Goal: Task Accomplishment & Management: Complete application form

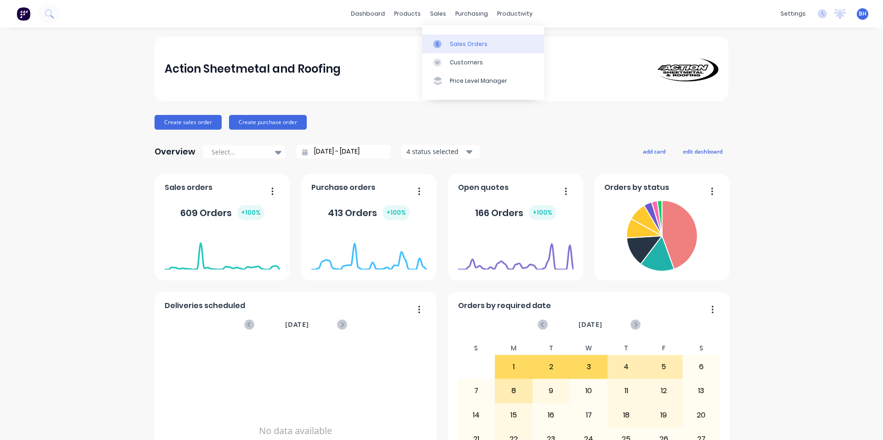
click at [456, 44] on div "Sales Orders" at bounding box center [469, 44] width 38 height 8
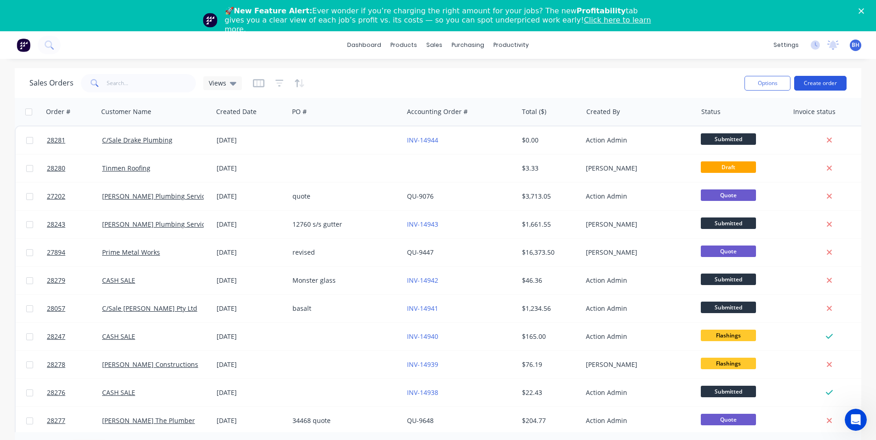
click at [820, 82] on button "Create order" at bounding box center [820, 83] width 52 height 15
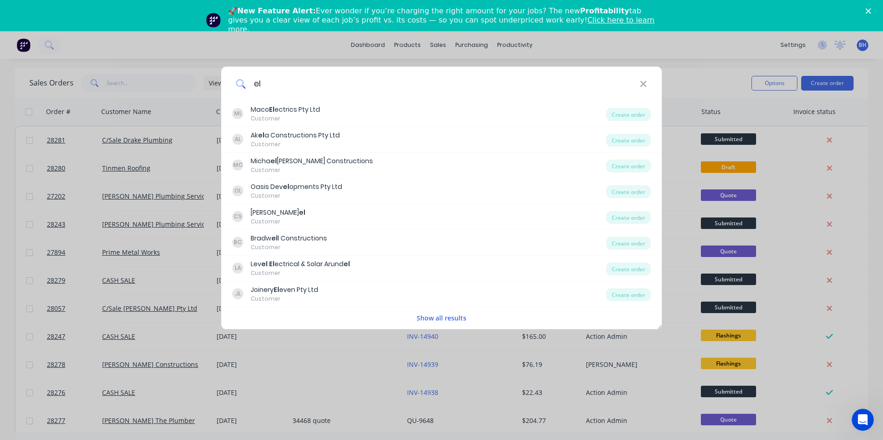
type input "e"
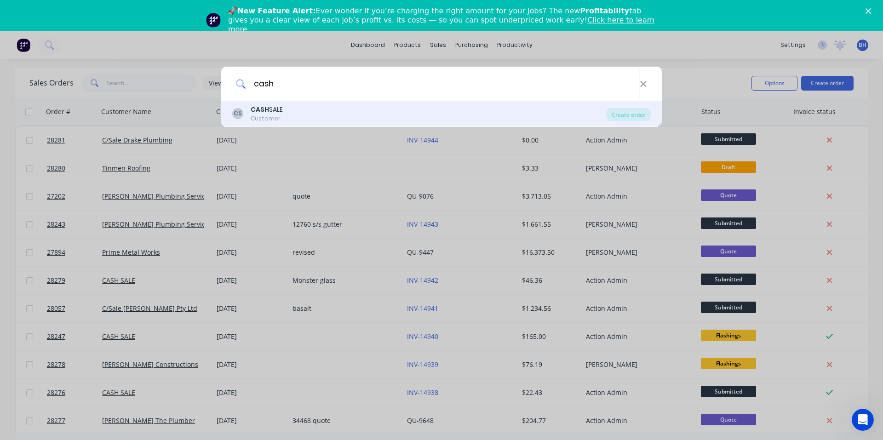
type input "cash"
click at [321, 114] on div "CS CASH SALE Customer" at bounding box center [419, 114] width 374 height 18
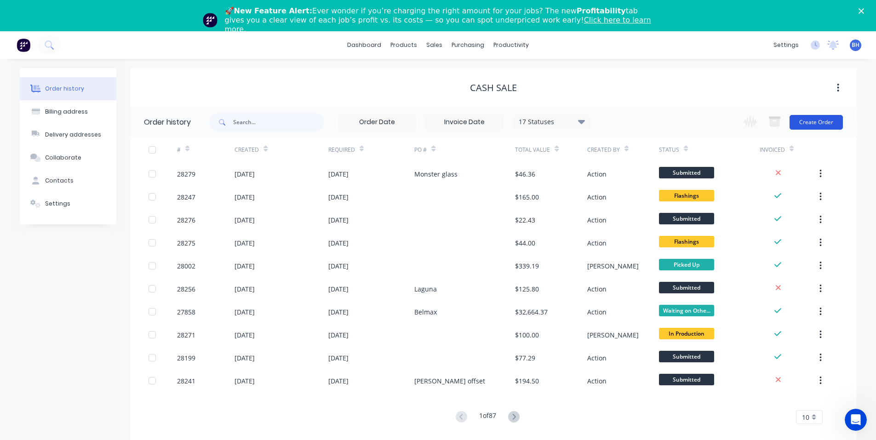
click at [810, 123] on button "Create Order" at bounding box center [815, 122] width 53 height 15
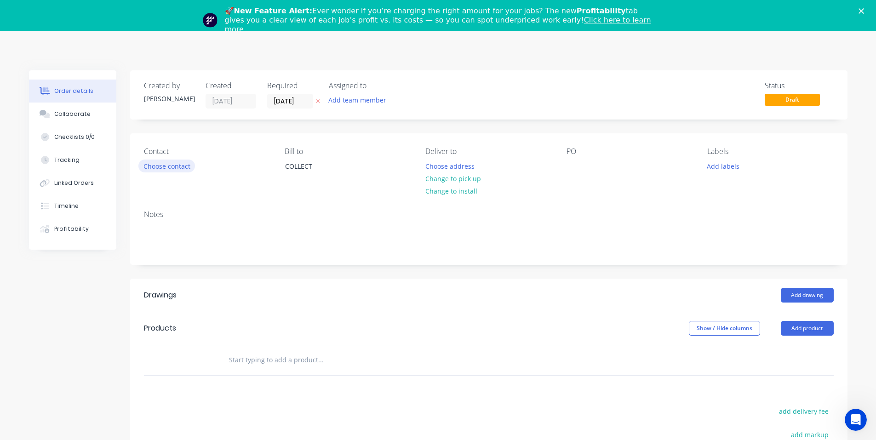
click at [172, 165] on button "Choose contact" at bounding box center [166, 166] width 57 height 12
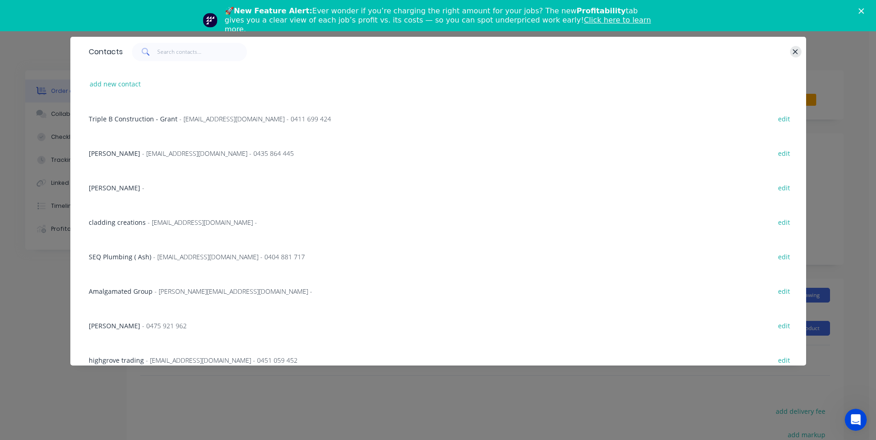
click at [798, 53] on icon "button" at bounding box center [795, 52] width 6 height 8
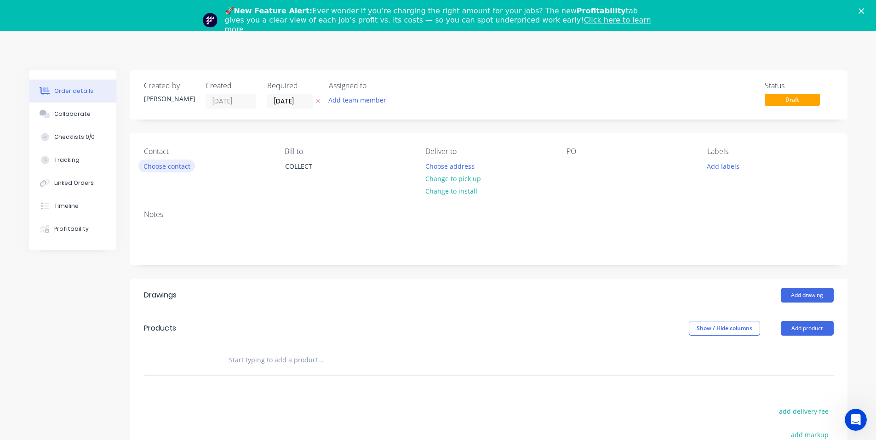
click at [164, 169] on button "Choose contact" at bounding box center [166, 166] width 57 height 12
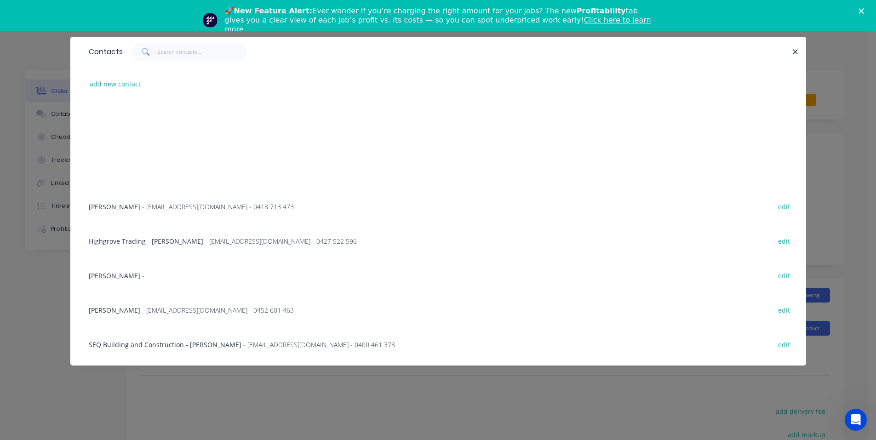
scroll to position [460, 0]
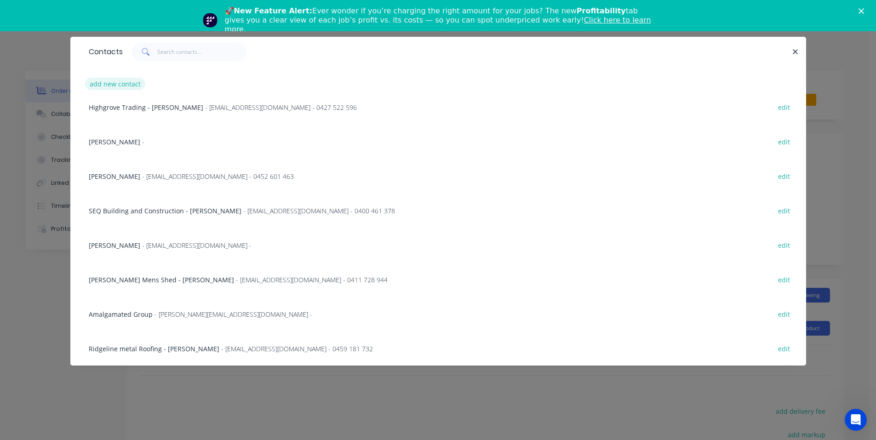
click at [113, 81] on button "add new contact" at bounding box center [115, 84] width 61 height 12
select select "AU"
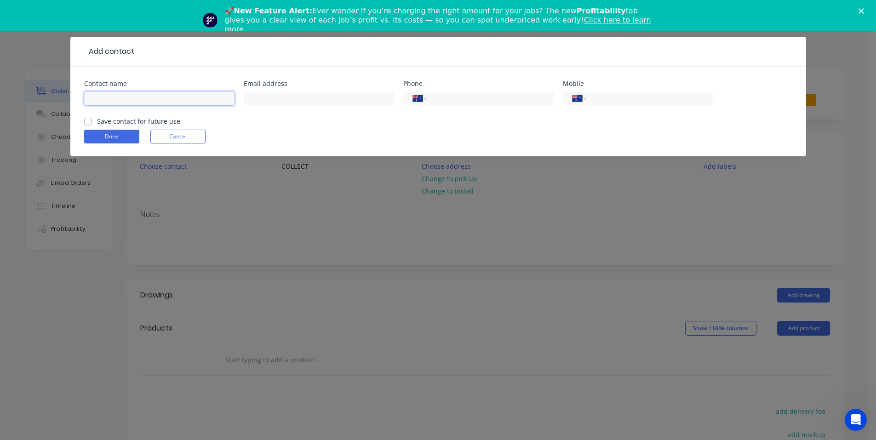
click at [143, 99] on input "text" at bounding box center [159, 98] width 150 height 14
click at [256, 100] on input "text" at bounding box center [319, 98] width 150 height 14
click at [201, 98] on input "[PERSON_NAME]" at bounding box center [159, 98] width 150 height 14
type input "[PERSON_NAME]"
drag, startPoint x: 288, startPoint y: 95, endPoint x: 291, endPoint y: 100, distance: 5.1
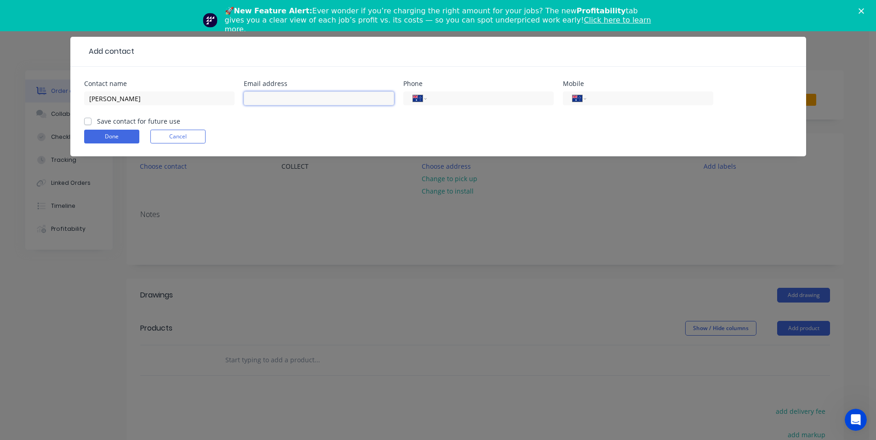
click at [288, 95] on input "text" at bounding box center [319, 98] width 150 height 14
click at [257, 103] on input "[EMAIL_ADDRESS][DOMAIN_NAME]" at bounding box center [319, 98] width 150 height 14
click at [253, 104] on input "[EMAIL_ADDRESS][DOMAIN_NAME]" at bounding box center [319, 98] width 150 height 14
click at [258, 103] on input "[EMAIL_ADDRESS][DOMAIN_NAME]" at bounding box center [319, 98] width 150 height 14
type input "[EMAIL_ADDRESS][DOMAIN_NAME]"
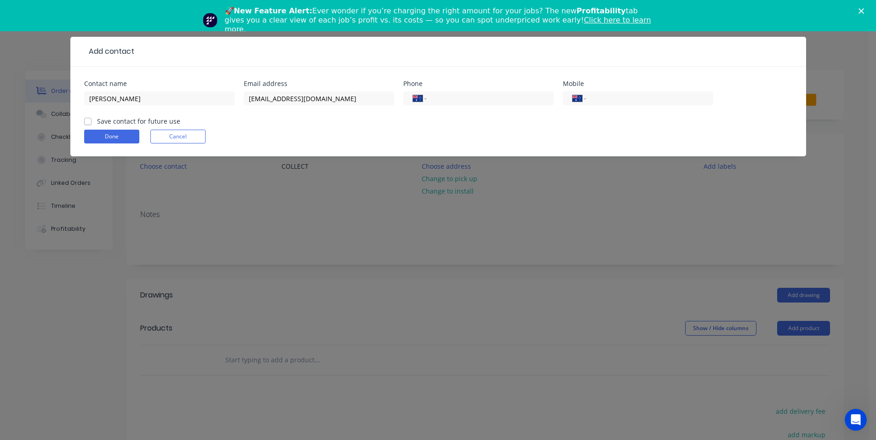
click at [251, 105] on div "[EMAIL_ADDRESS][DOMAIN_NAME]" at bounding box center [319, 102] width 150 height 27
click at [251, 101] on input "[EMAIL_ADDRESS][DOMAIN_NAME]" at bounding box center [319, 98] width 150 height 14
click at [258, 103] on input "[EMAIL_ADDRESS][DOMAIN_NAME]" at bounding box center [319, 98] width 150 height 14
click at [262, 105] on input "[EMAIL_ADDRESS][DOMAIN_NAME]" at bounding box center [319, 98] width 150 height 14
click at [263, 105] on input "[EMAIL_ADDRESS][DOMAIN_NAME]" at bounding box center [319, 98] width 150 height 14
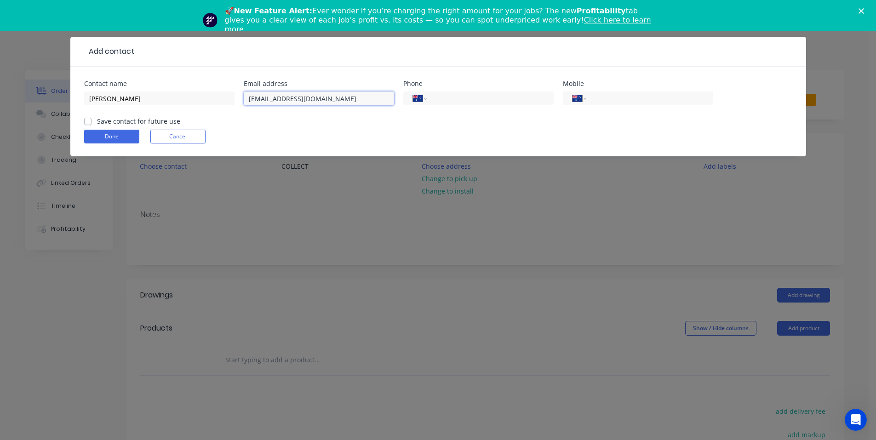
click at [268, 103] on input "[EMAIL_ADDRESS][DOMAIN_NAME]" at bounding box center [319, 98] width 150 height 14
click at [464, 101] on input "tel" at bounding box center [488, 98] width 110 height 11
type input "0415 614 285"
click at [121, 136] on button "Done" at bounding box center [111, 137] width 55 height 14
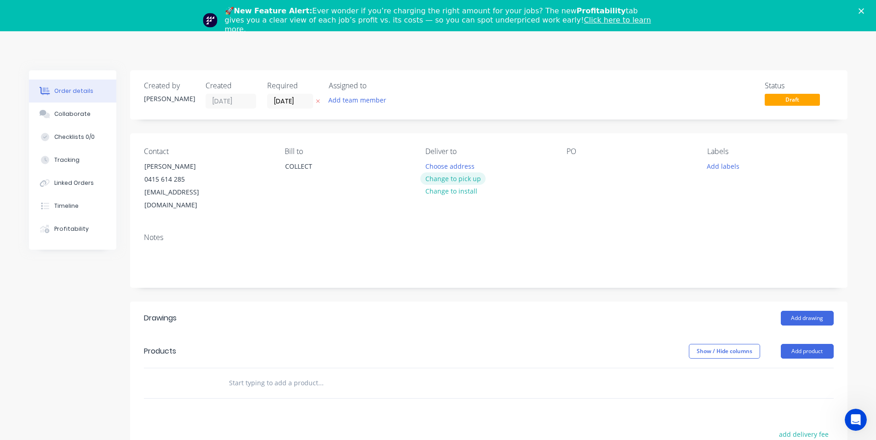
click at [462, 180] on button "Change to pick up" at bounding box center [452, 178] width 65 height 12
click at [576, 170] on div at bounding box center [573, 166] width 15 height 13
click at [709, 169] on button "Add labels" at bounding box center [723, 166] width 42 height 12
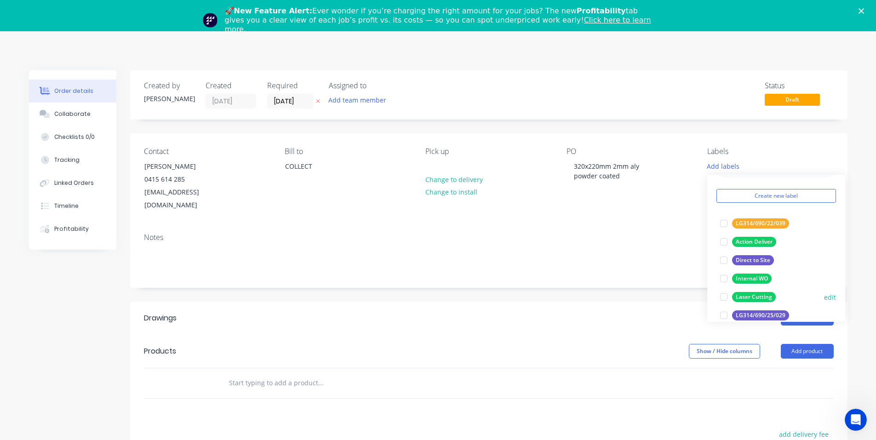
scroll to position [46, 0]
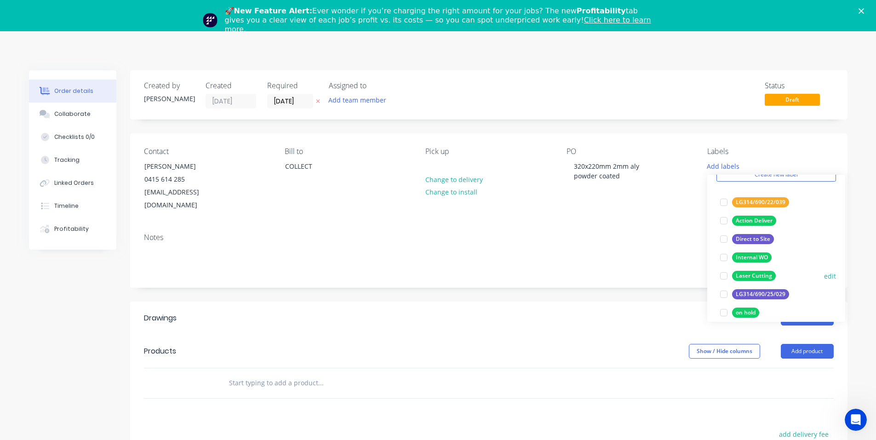
click at [728, 276] on div at bounding box center [723, 276] width 18 height 18
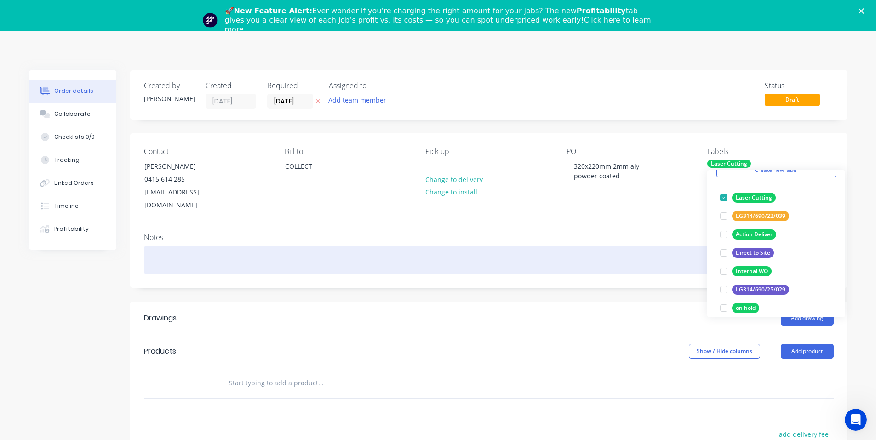
click at [546, 246] on div at bounding box center [489, 260] width 690 height 28
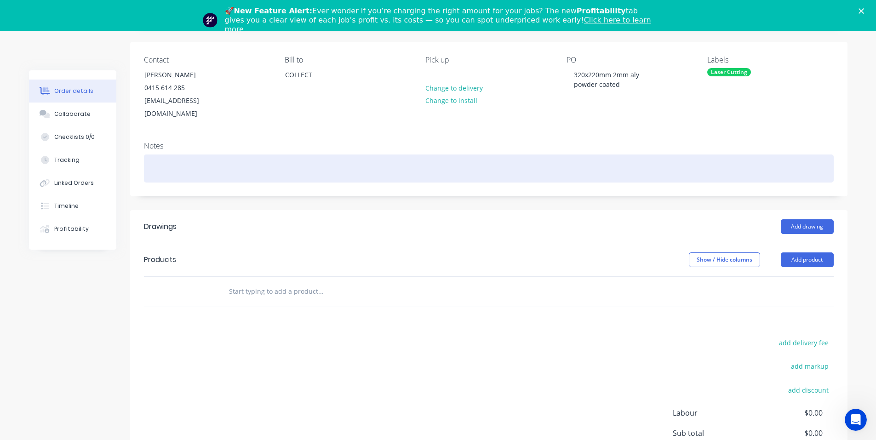
scroll to position [92, 0]
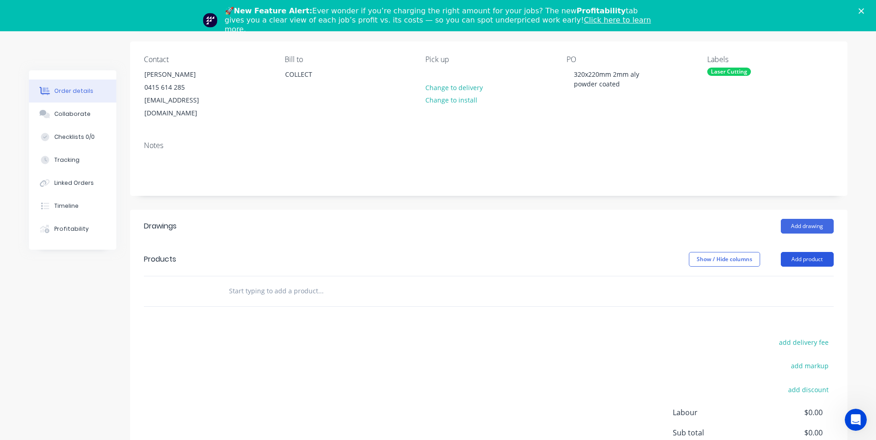
click at [801, 252] on button "Add product" at bounding box center [807, 259] width 53 height 15
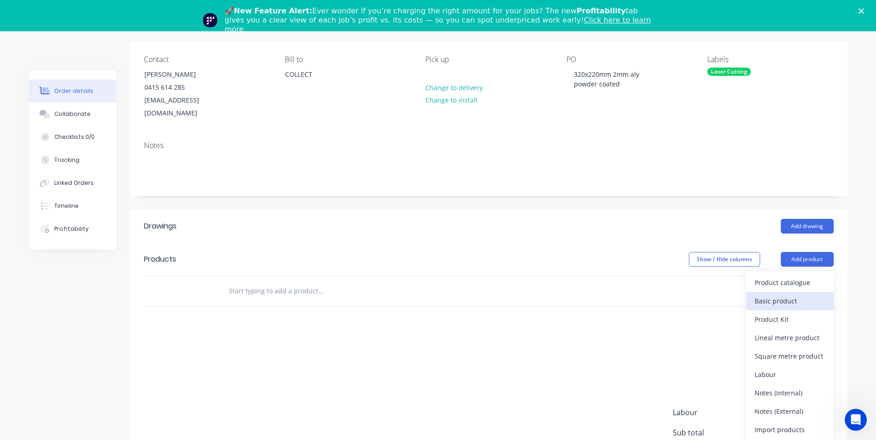
click at [784, 294] on div "Basic product" at bounding box center [789, 300] width 71 height 13
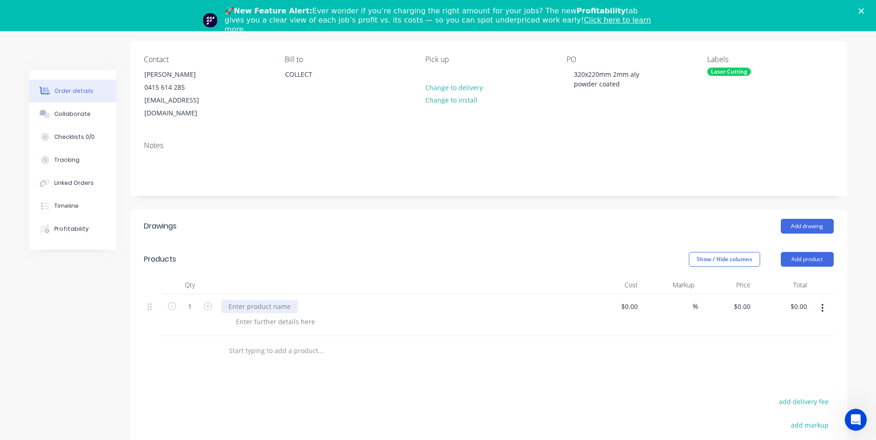
click at [238, 300] on div at bounding box center [259, 306] width 77 height 13
click at [279, 315] on div at bounding box center [275, 321] width 94 height 13
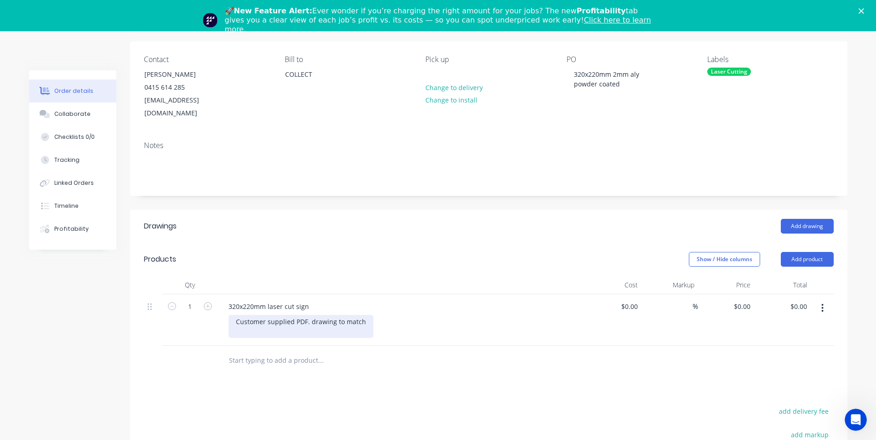
click at [237, 315] on div "Customer supplied PDF. drawing to match" at bounding box center [300, 326] width 145 height 23
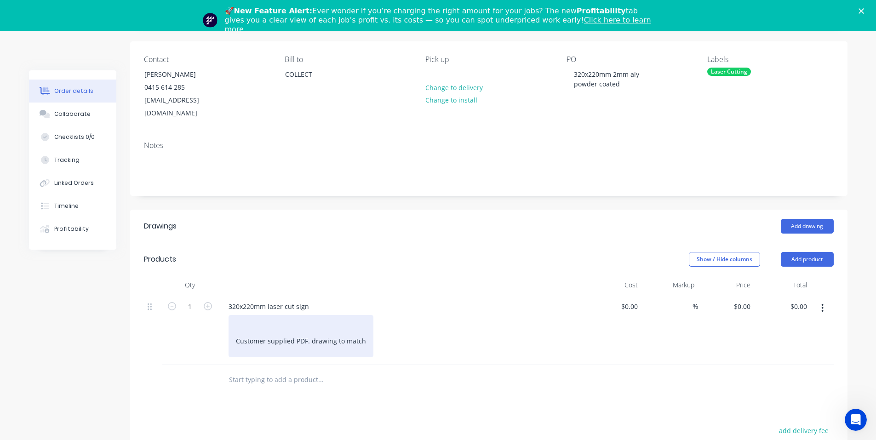
click at [246, 315] on div "Customer supplied PDF. drawing to match" at bounding box center [300, 336] width 145 height 42
click at [276, 350] on div "2mm aly. Powdercoated Customer supplied PDF. drawing to match" at bounding box center [300, 336] width 145 height 42
click at [314, 327] on div "2mm aly. Powder coated Customer supplied PDF. drawing to match" at bounding box center [300, 336] width 145 height 42
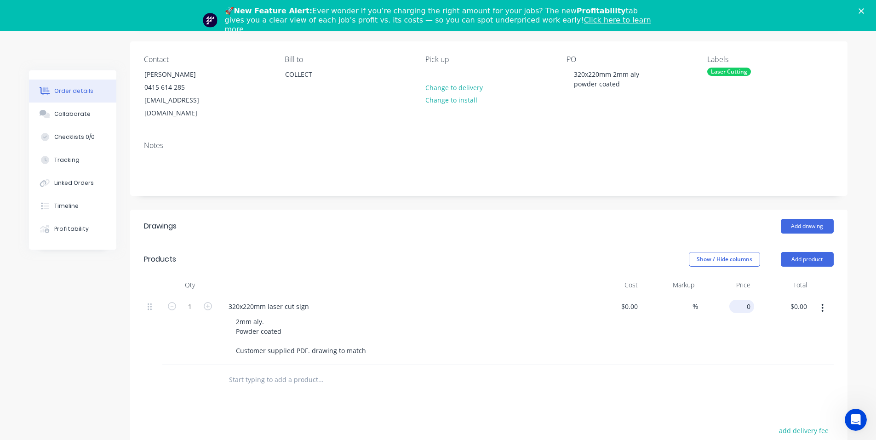
click at [746, 300] on input "0" at bounding box center [743, 306] width 21 height 13
click at [586, 191] on div "Created by [PERSON_NAME] Created [DATE] Required [DATE] Assigned to Add team me…" at bounding box center [488, 296] width 717 height 637
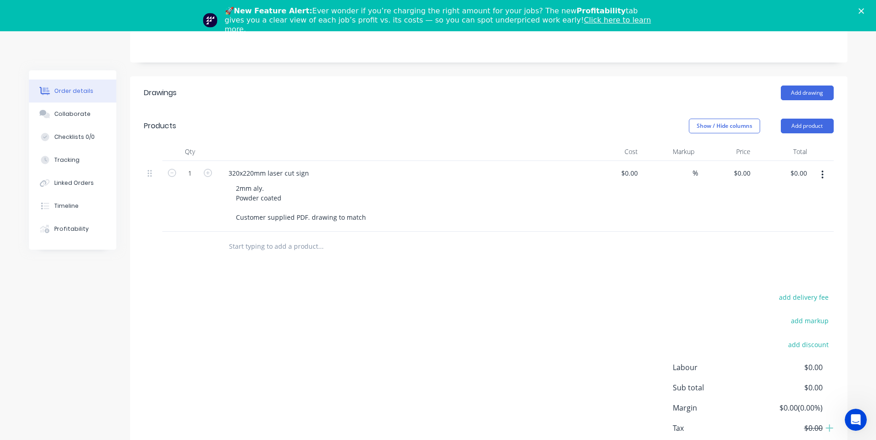
scroll to position [230, 0]
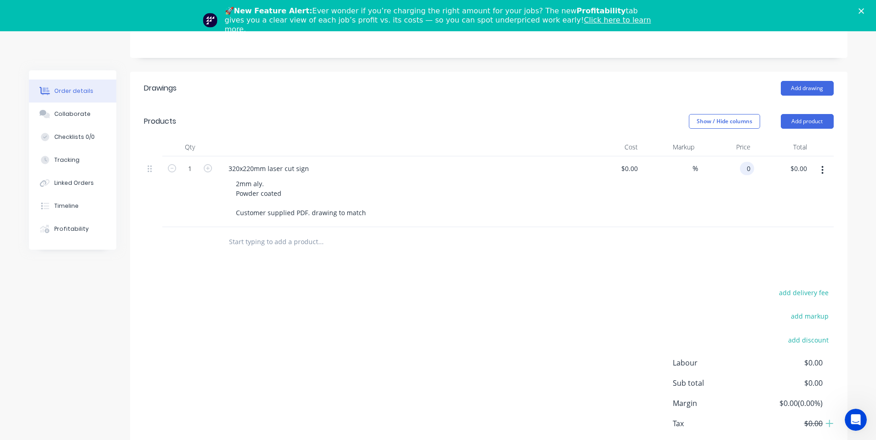
click at [737, 156] on div "0 0" at bounding box center [726, 191] width 57 height 71
click at [748, 162] on input "0" at bounding box center [748, 168] width 11 height 13
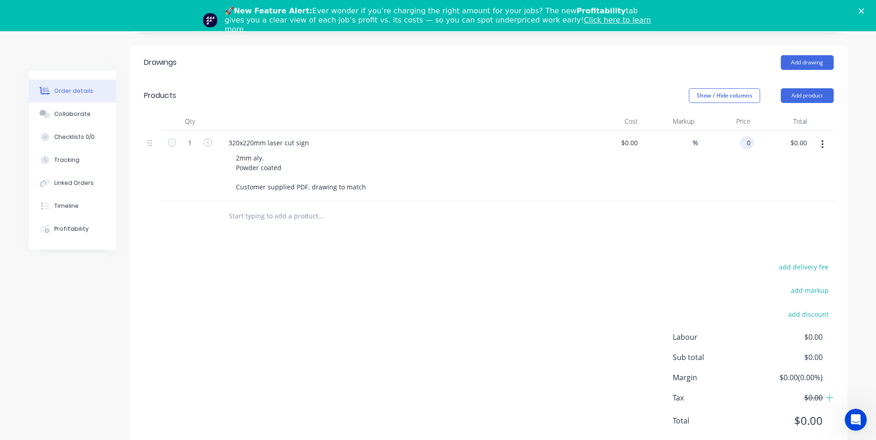
scroll to position [268, 0]
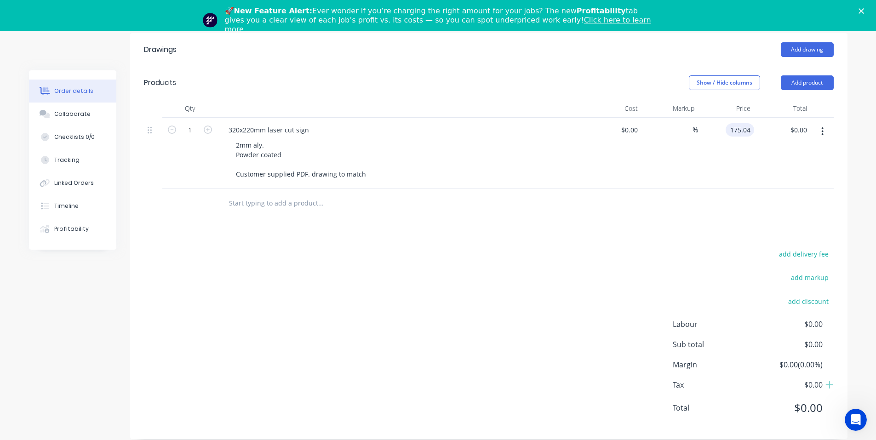
type input "$175.04"
click at [747, 156] on div "$175.04 $175.04" at bounding box center [726, 153] width 57 height 71
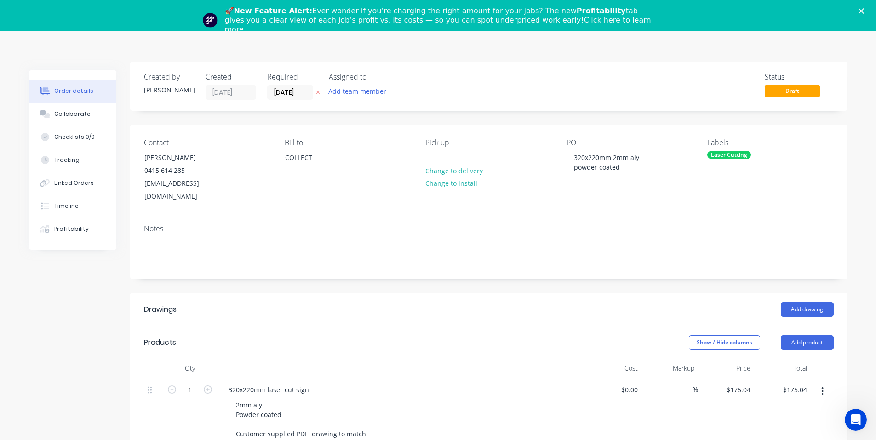
scroll to position [0, 0]
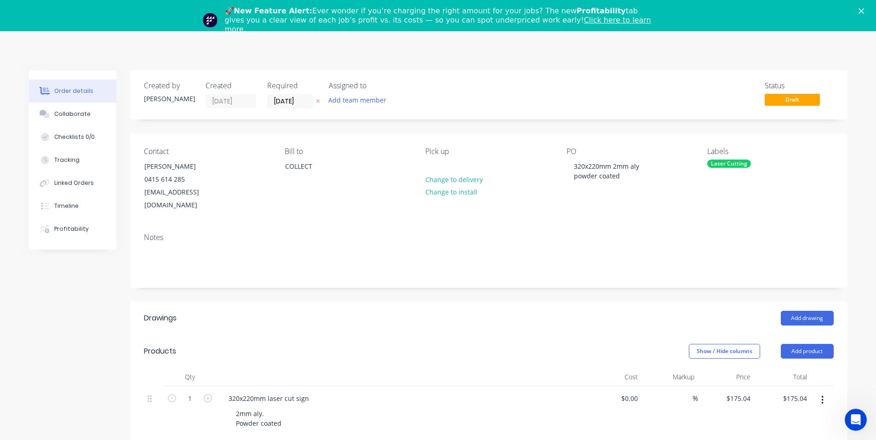
click at [864, 11] on polygon "Close" at bounding box center [861, 11] width 6 height 6
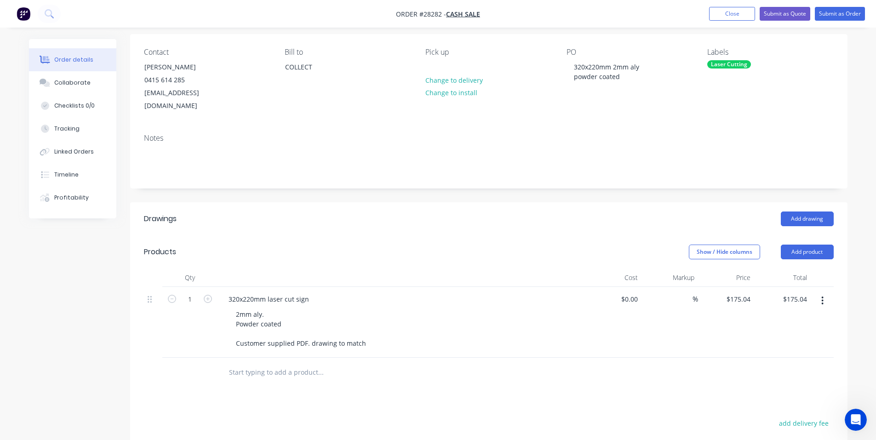
scroll to position [138, 0]
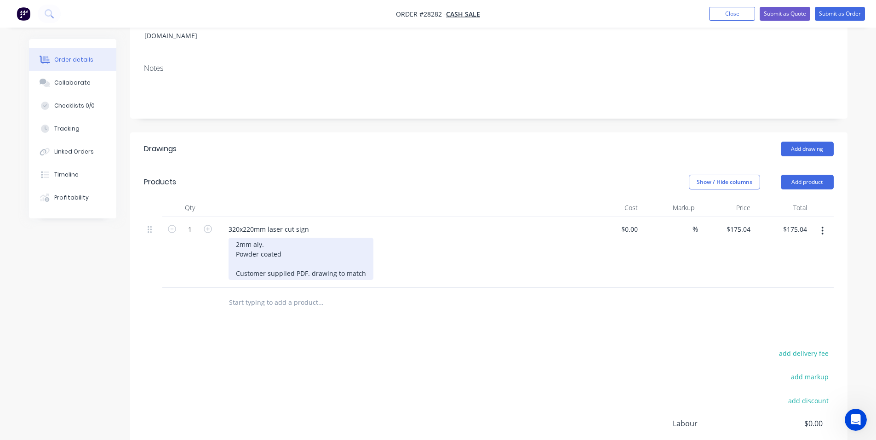
click at [291, 243] on div "2mm aly. Powder coated Customer supplied PDF. drawing to match" at bounding box center [300, 259] width 145 height 42
click at [292, 244] on div "2mm aly. Powder coated Customer supplied PDF. drawing to match" at bounding box center [300, 259] width 145 height 42
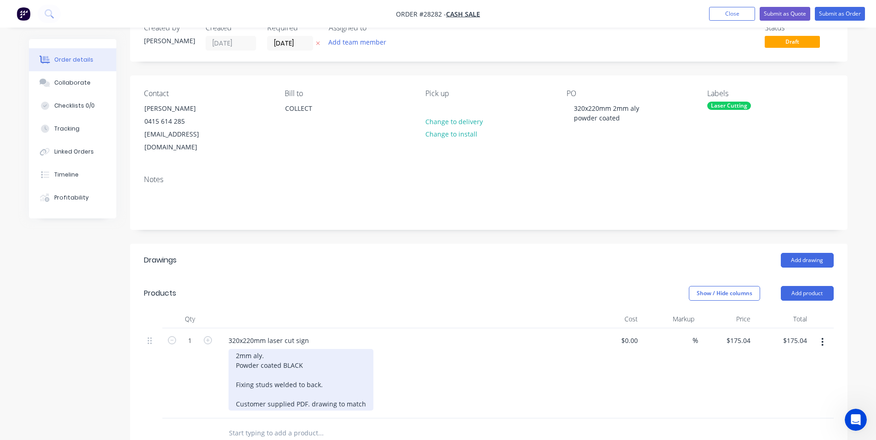
scroll to position [0, 0]
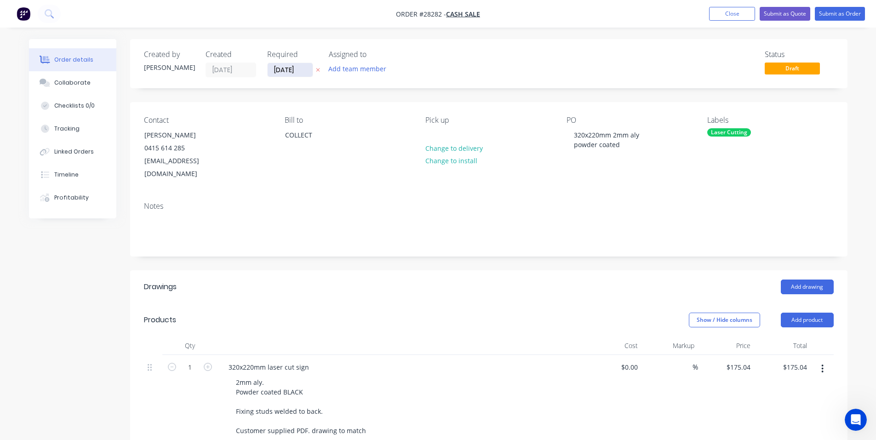
click at [293, 69] on input "[DATE]" at bounding box center [290, 70] width 45 height 14
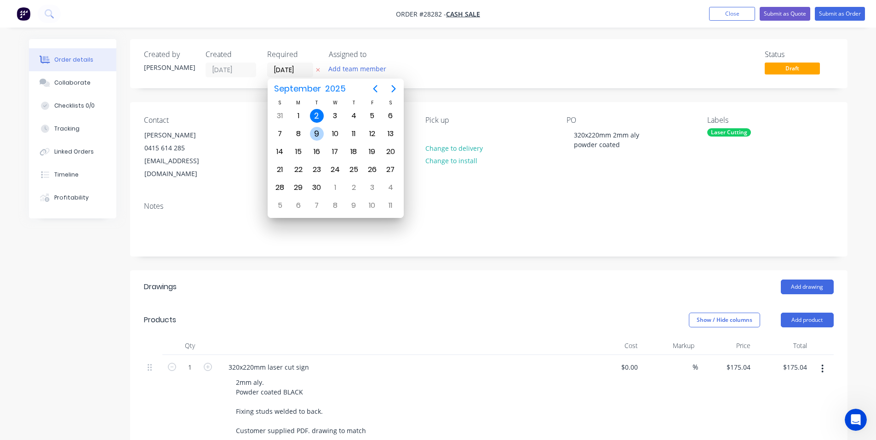
click at [323, 130] on div "9" at bounding box center [317, 133] width 18 height 17
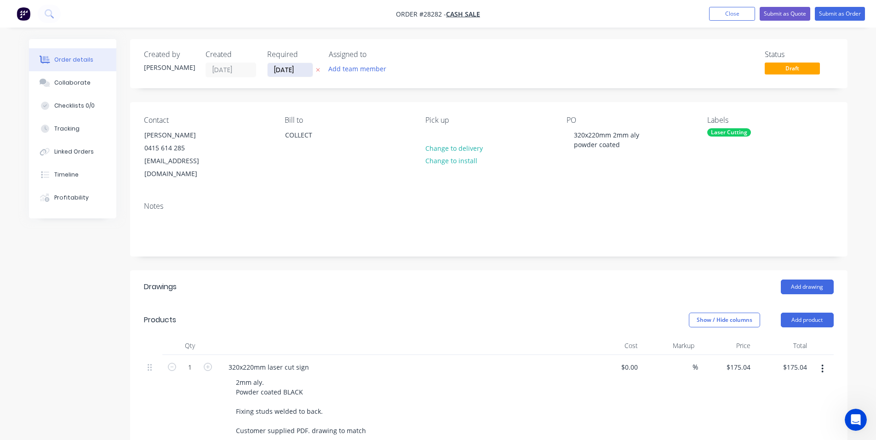
click at [291, 72] on input "[DATE]" at bounding box center [290, 70] width 45 height 14
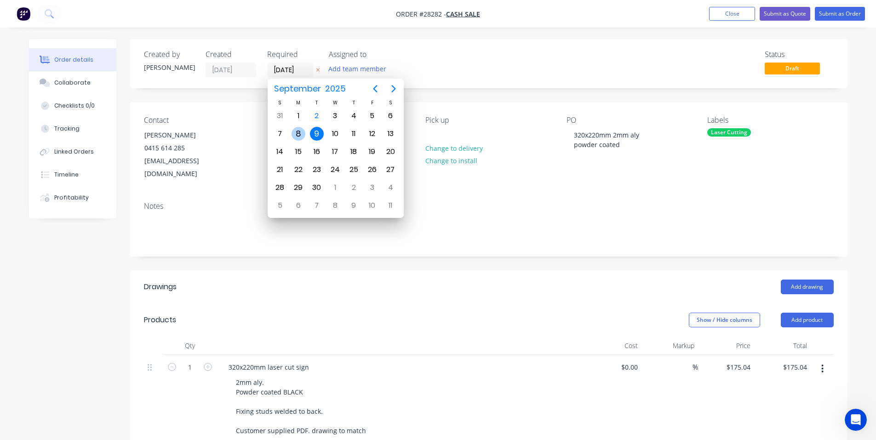
click at [291, 133] on div "8" at bounding box center [298, 134] width 14 height 14
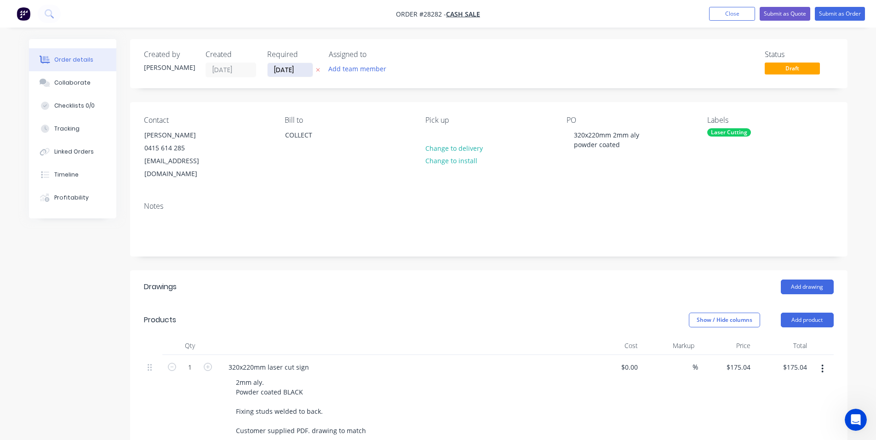
click at [291, 73] on input "[DATE]" at bounding box center [290, 70] width 45 height 14
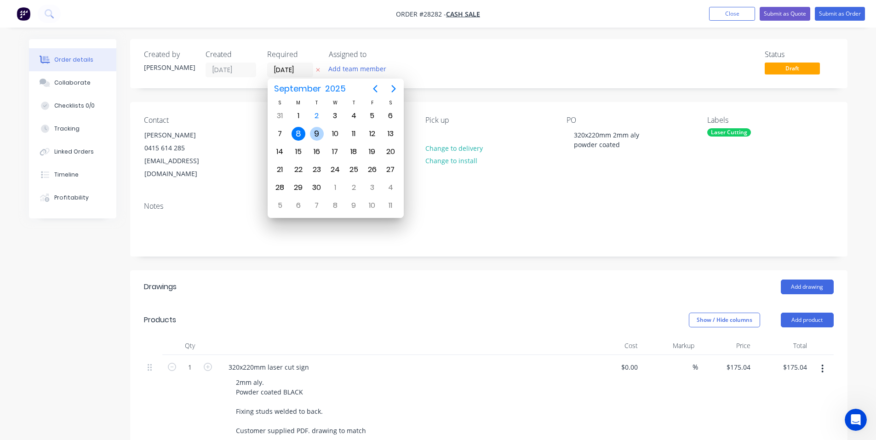
click at [312, 130] on div "9" at bounding box center [317, 134] width 14 height 14
type input "[DATE]"
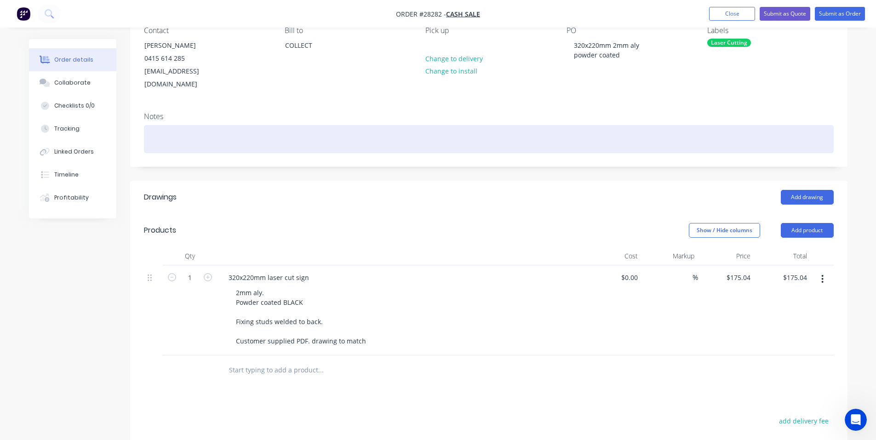
scroll to position [92, 0]
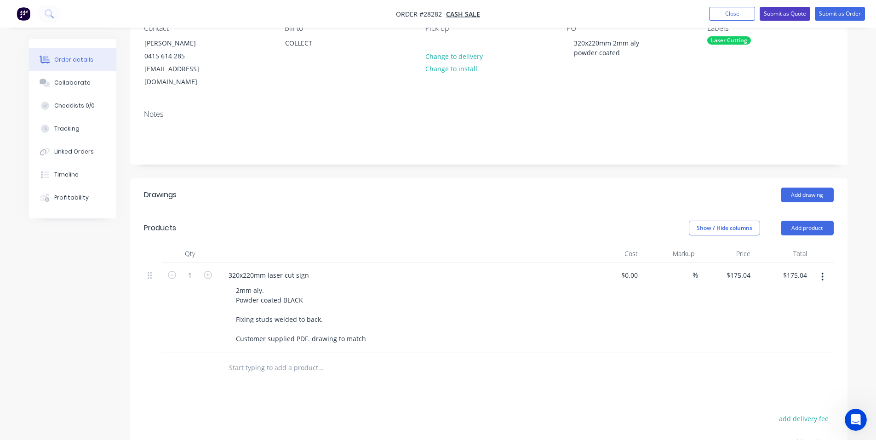
click at [788, 11] on button "Submit as Quote" at bounding box center [785, 14] width 51 height 14
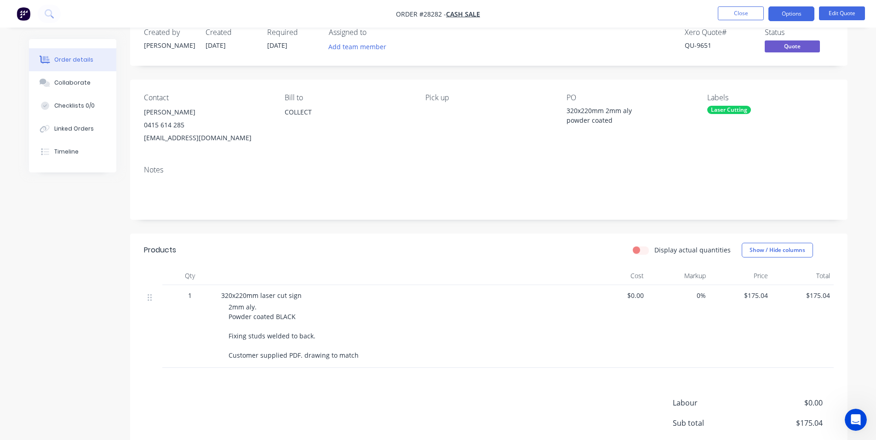
scroll to position [22, 0]
